Goal: Information Seeking & Learning: Learn about a topic

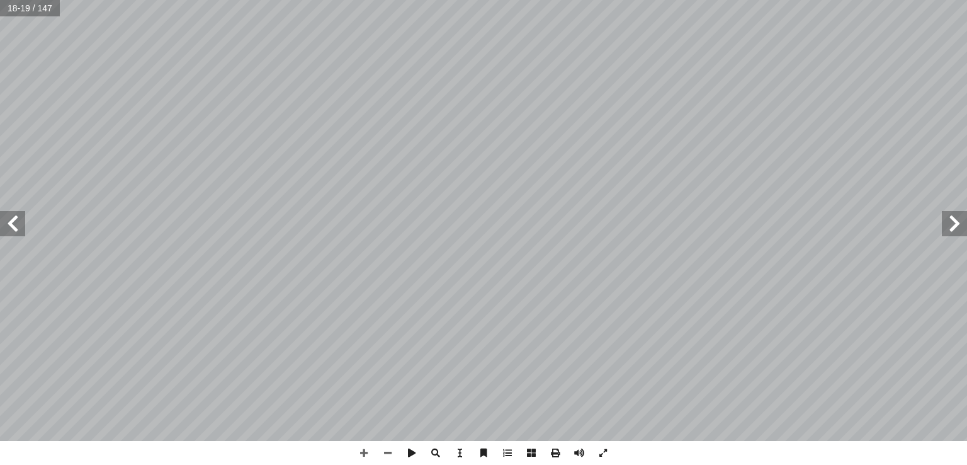
click at [5, 234] on span at bounding box center [12, 223] width 25 height 25
click at [14, 232] on span at bounding box center [12, 223] width 25 height 25
click at [721, 0] on html "الصفحة الرئيسية الصف الأول الصف الثاني الصف الثالث الصف الرابع الصف الخامس الصف…" at bounding box center [483, 41] width 967 height 83
click at [16, 232] on span at bounding box center [12, 223] width 25 height 25
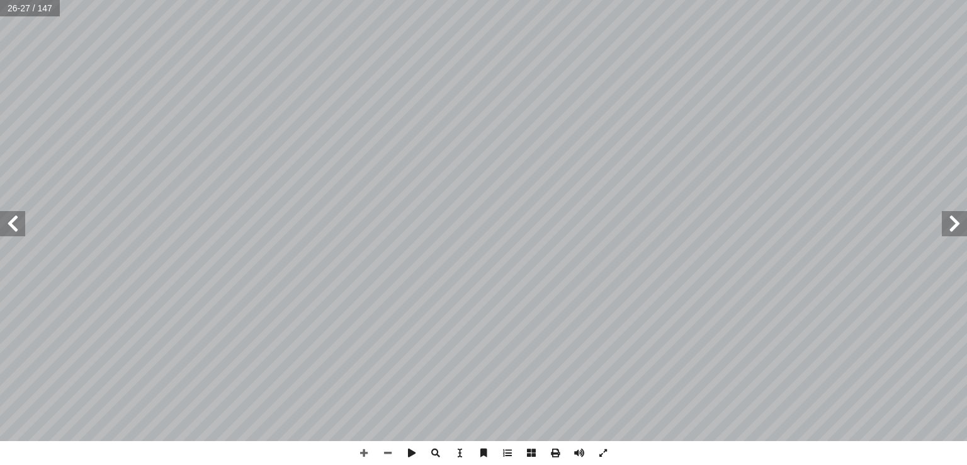
click at [16, 232] on span at bounding box center [12, 223] width 25 height 25
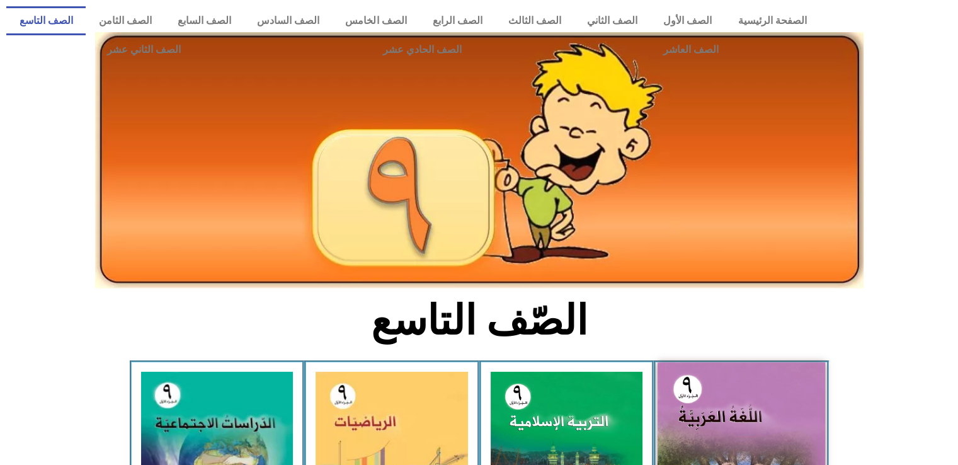
click at [715, 397] on img at bounding box center [741, 465] width 168 height 207
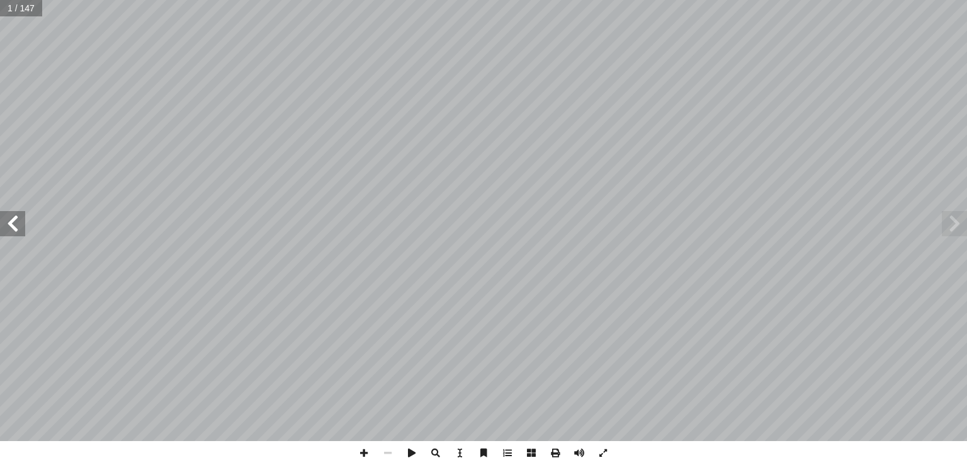
click at [11, 232] on span at bounding box center [12, 223] width 25 height 25
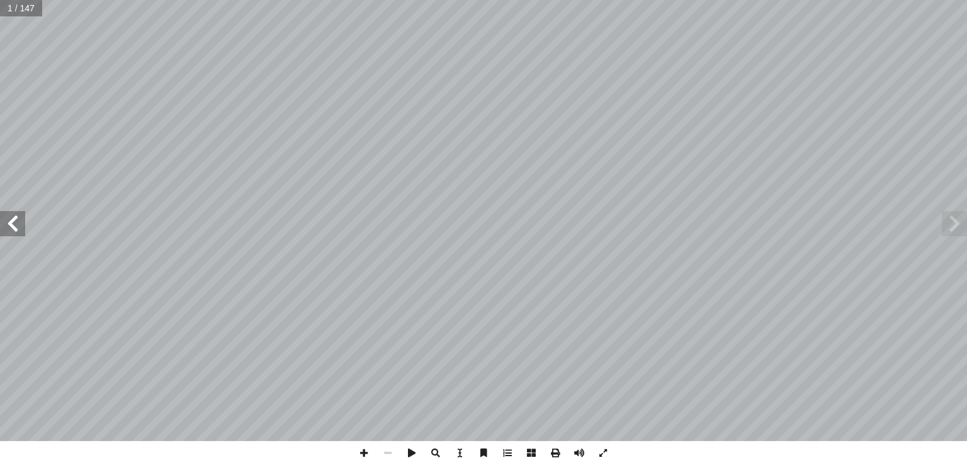
click at [11, 232] on span at bounding box center [12, 223] width 25 height 25
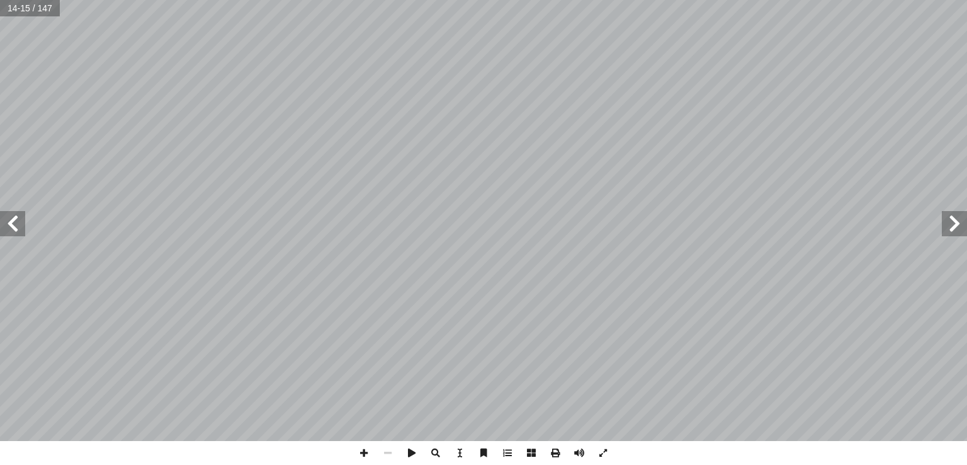
click at [11, 232] on span at bounding box center [12, 223] width 25 height 25
